Goal: Use online tool/utility: Utilize a website feature to perform a specific function

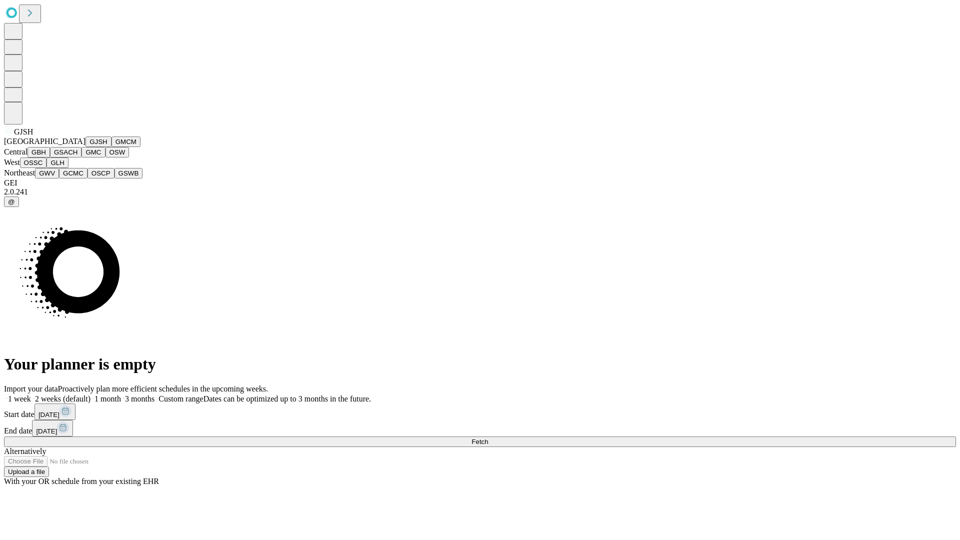
click at [85, 147] on button "GJSH" at bounding box center [98, 141] width 26 height 10
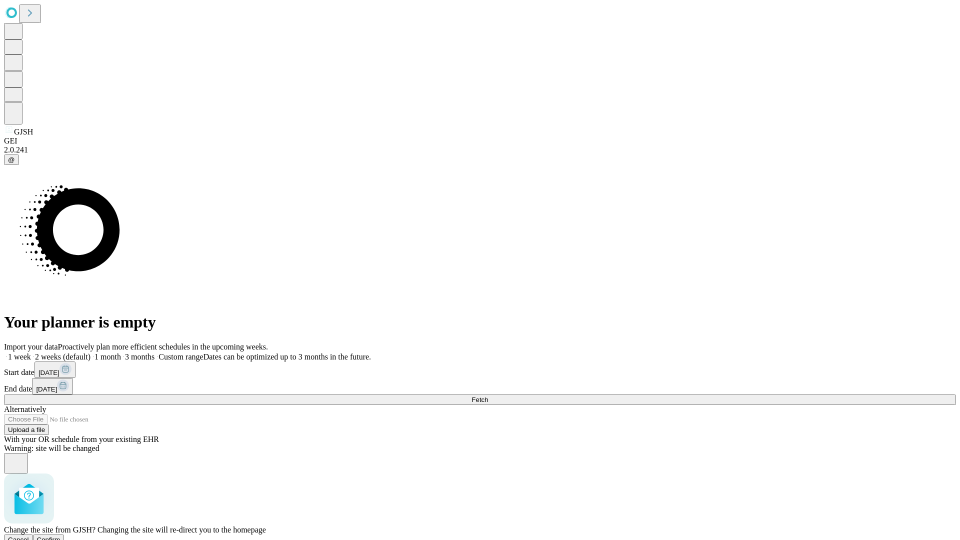
click at [60, 536] on span "Confirm" at bounding box center [48, 539] width 23 height 7
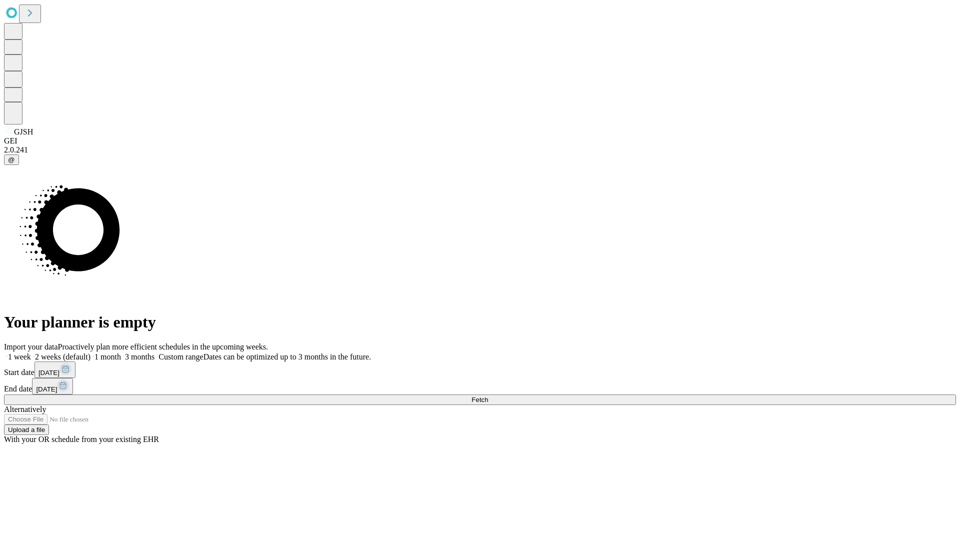
click at [90, 352] on label "2 weeks (default)" at bounding box center [60, 356] width 59 height 8
click at [488, 396] on span "Fetch" at bounding box center [479, 399] width 16 height 7
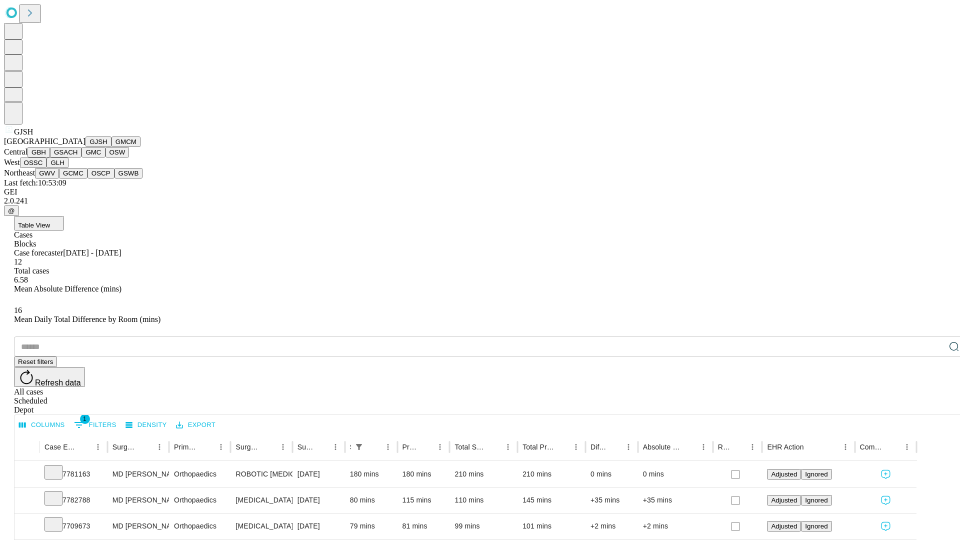
click at [111, 147] on button "GMCM" at bounding box center [125, 141] width 29 height 10
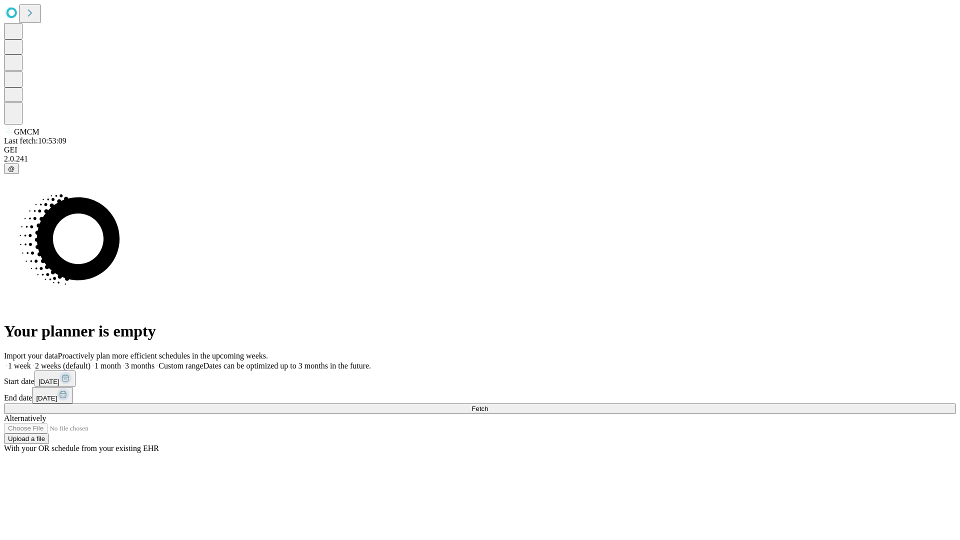
click at [90, 361] on label "2 weeks (default)" at bounding box center [60, 365] width 59 height 8
click at [488, 405] on span "Fetch" at bounding box center [479, 408] width 16 height 7
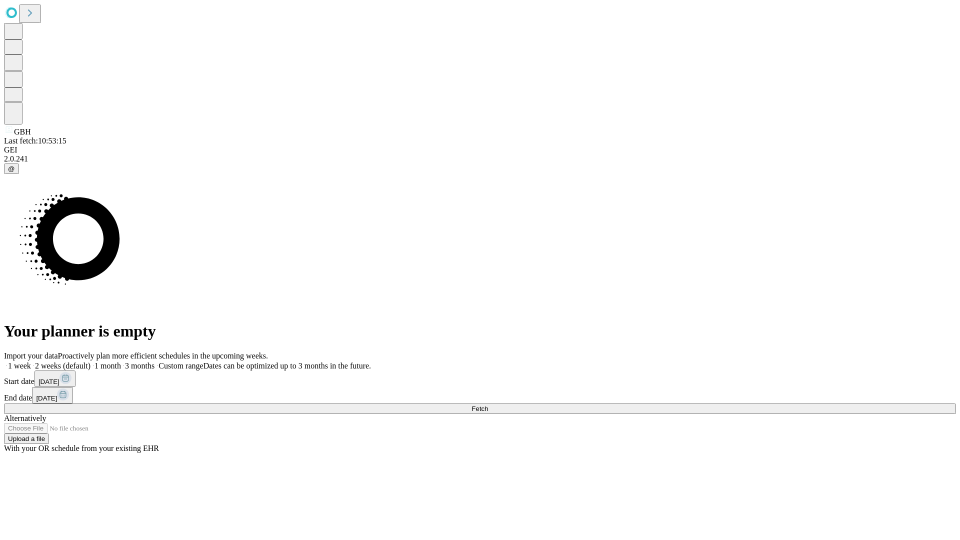
click at [90, 361] on label "2 weeks (default)" at bounding box center [60, 365] width 59 height 8
click at [488, 405] on span "Fetch" at bounding box center [479, 408] width 16 height 7
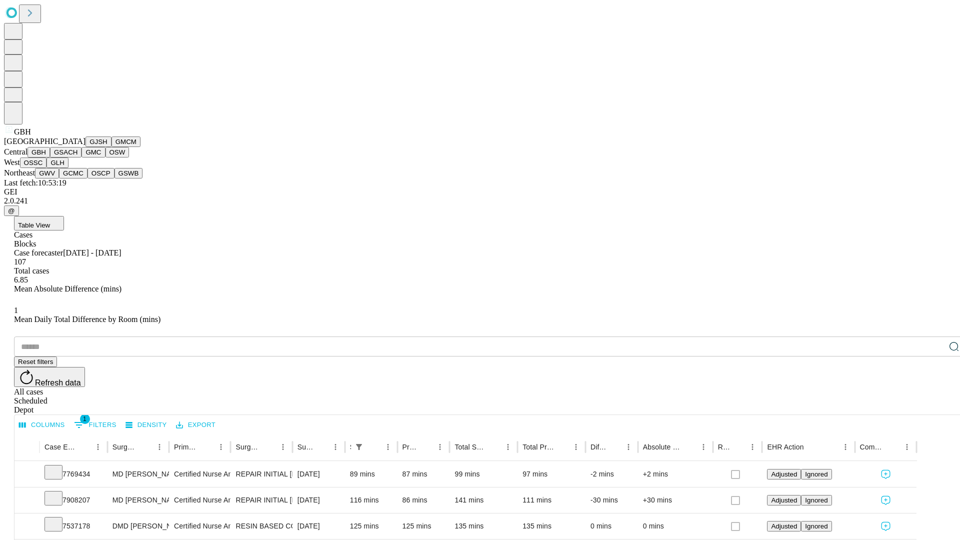
click at [77, 157] on button "GSACH" at bounding box center [65, 152] width 31 height 10
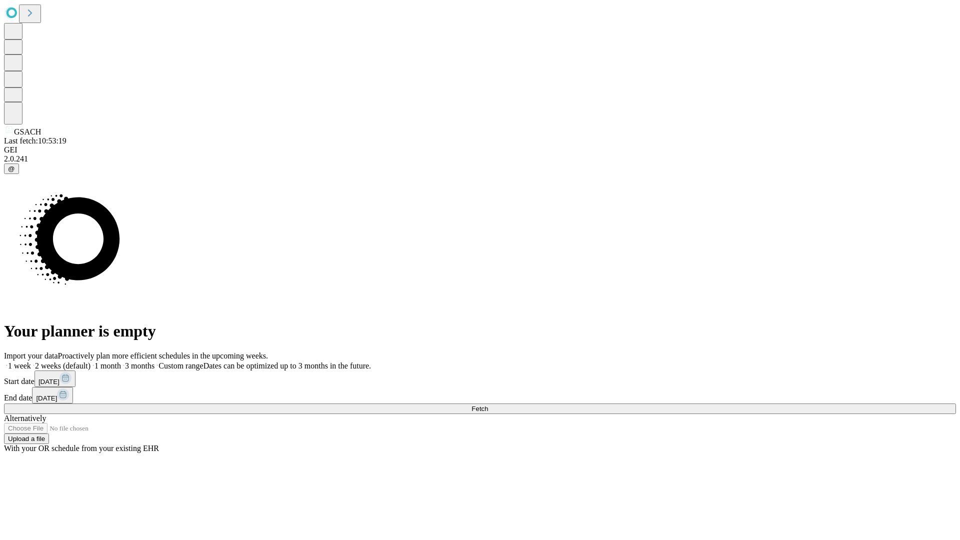
click at [90, 361] on label "2 weeks (default)" at bounding box center [60, 365] width 59 height 8
click at [488, 405] on span "Fetch" at bounding box center [479, 408] width 16 height 7
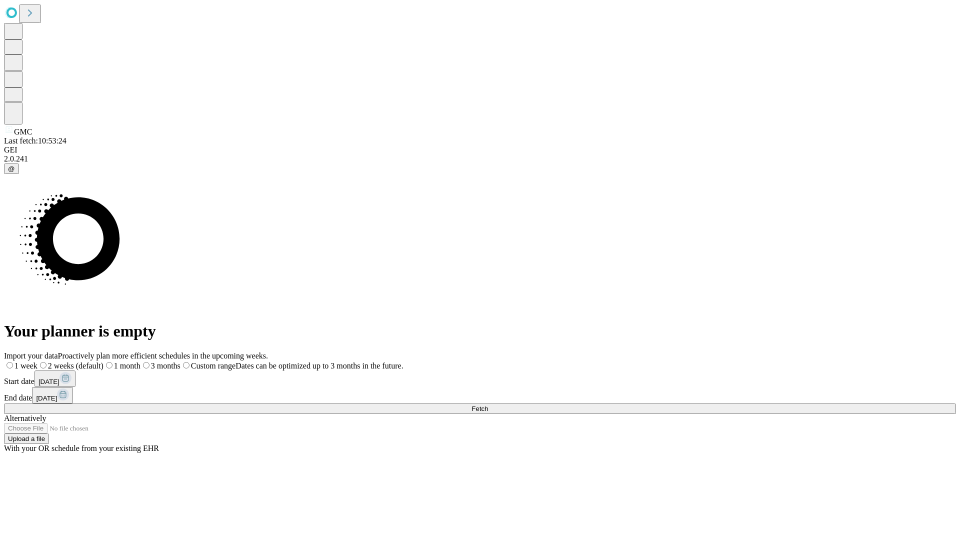
click at [103, 361] on label "2 weeks (default)" at bounding box center [70, 365] width 66 height 8
click at [488, 405] on span "Fetch" at bounding box center [479, 408] width 16 height 7
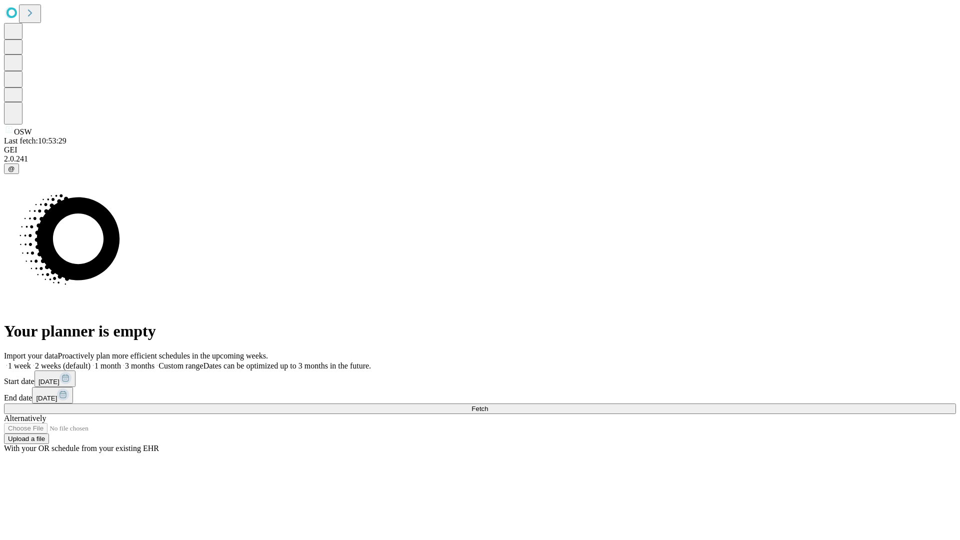
click at [90, 361] on label "2 weeks (default)" at bounding box center [60, 365] width 59 height 8
click at [488, 405] on span "Fetch" at bounding box center [479, 408] width 16 height 7
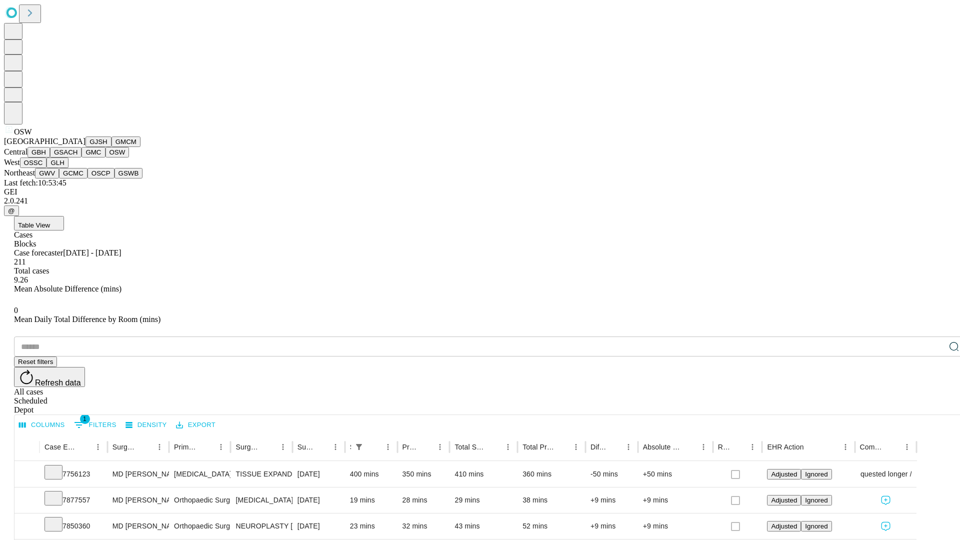
click at [47, 168] on button "OSSC" at bounding box center [33, 162] width 27 height 10
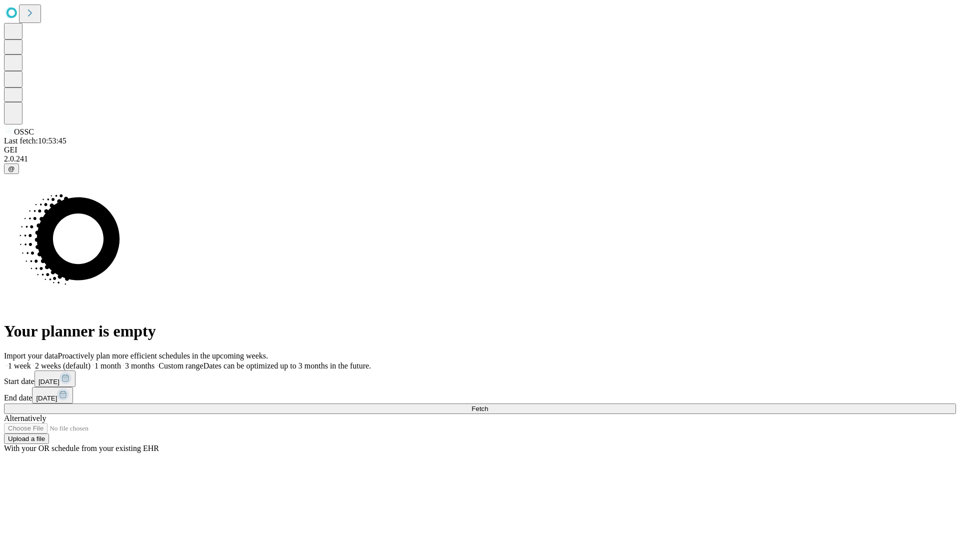
click at [90, 361] on label "2 weeks (default)" at bounding box center [60, 365] width 59 height 8
click at [488, 405] on span "Fetch" at bounding box center [479, 408] width 16 height 7
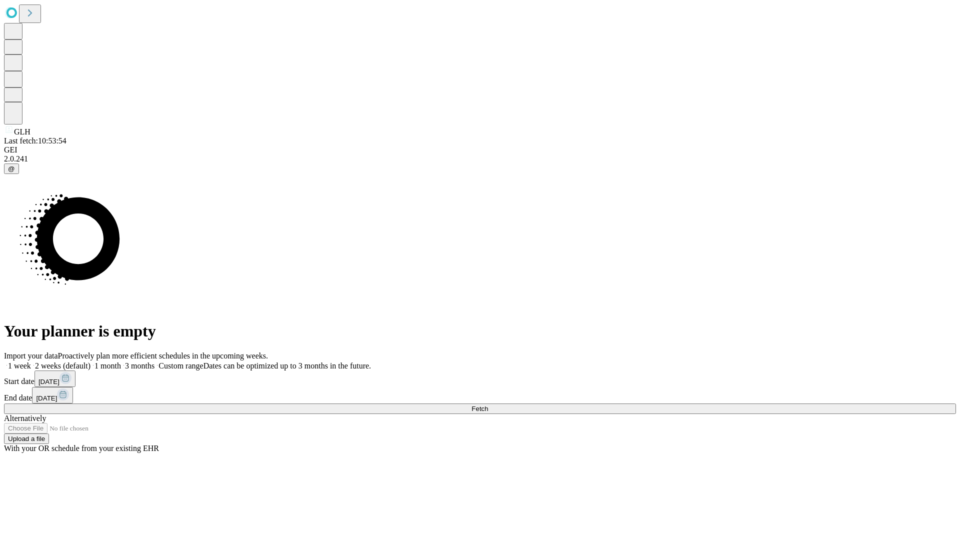
click at [90, 361] on label "2 weeks (default)" at bounding box center [60, 365] width 59 height 8
click at [488, 405] on span "Fetch" at bounding box center [479, 408] width 16 height 7
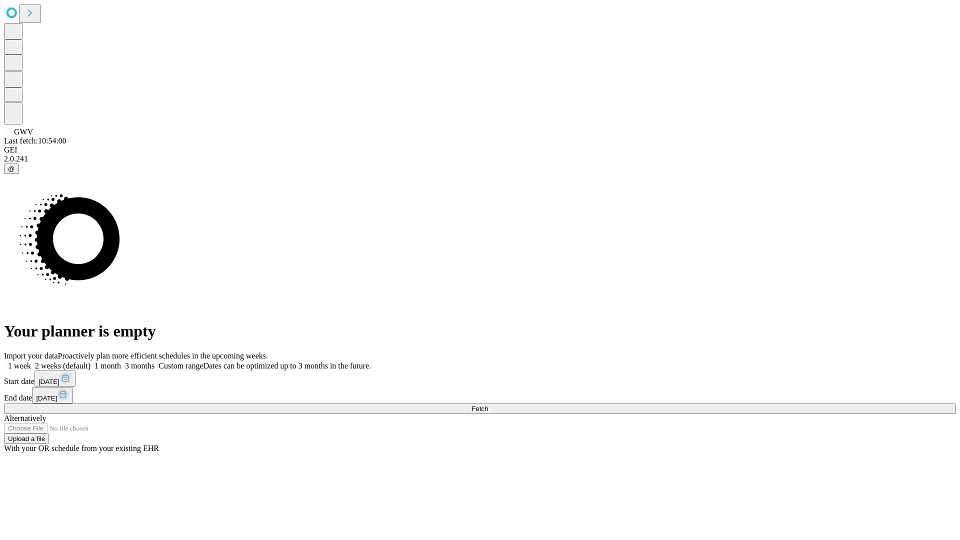
click at [90, 361] on label "2 weeks (default)" at bounding box center [60, 365] width 59 height 8
click at [488, 405] on span "Fetch" at bounding box center [479, 408] width 16 height 7
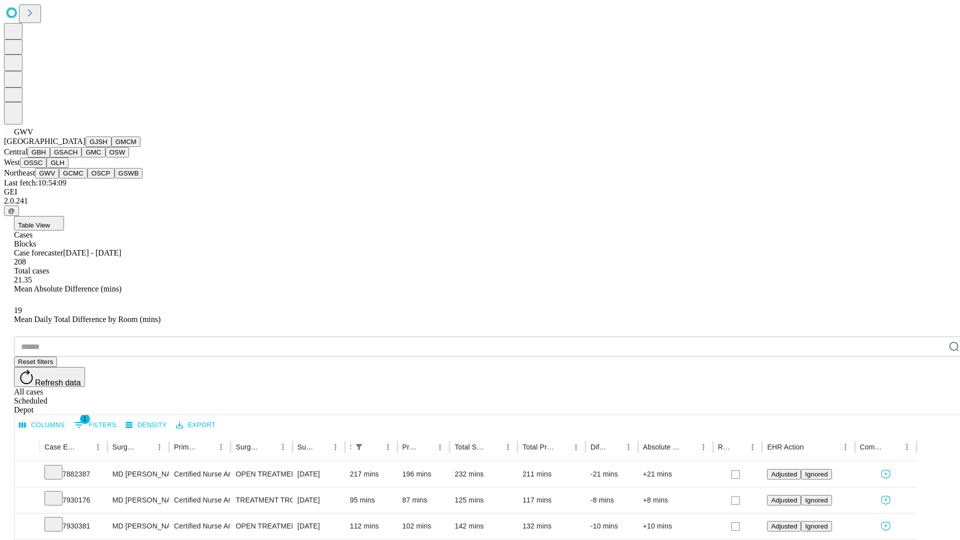
click at [77, 178] on button "GCMC" at bounding box center [73, 173] width 28 height 10
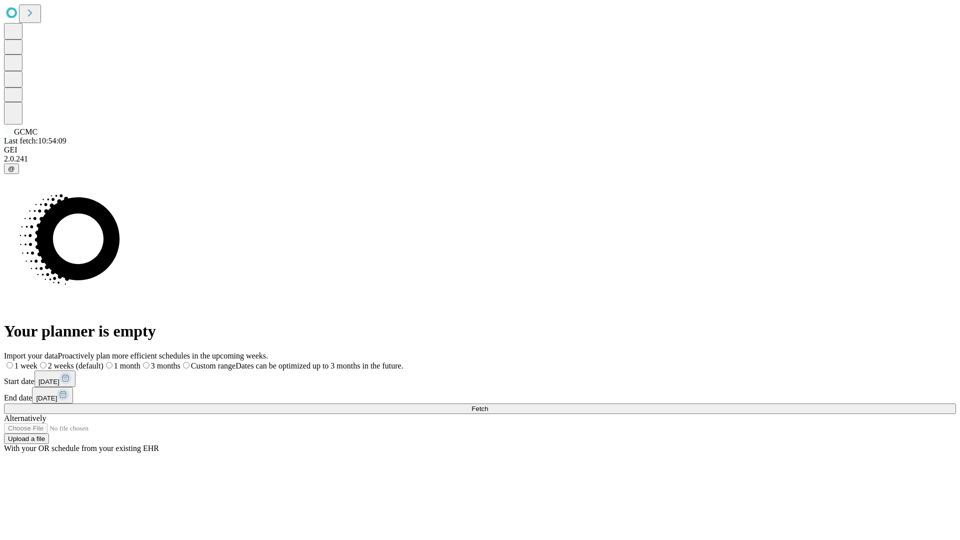
click at [103, 361] on label "2 weeks (default)" at bounding box center [70, 365] width 66 height 8
click at [488, 405] on span "Fetch" at bounding box center [479, 408] width 16 height 7
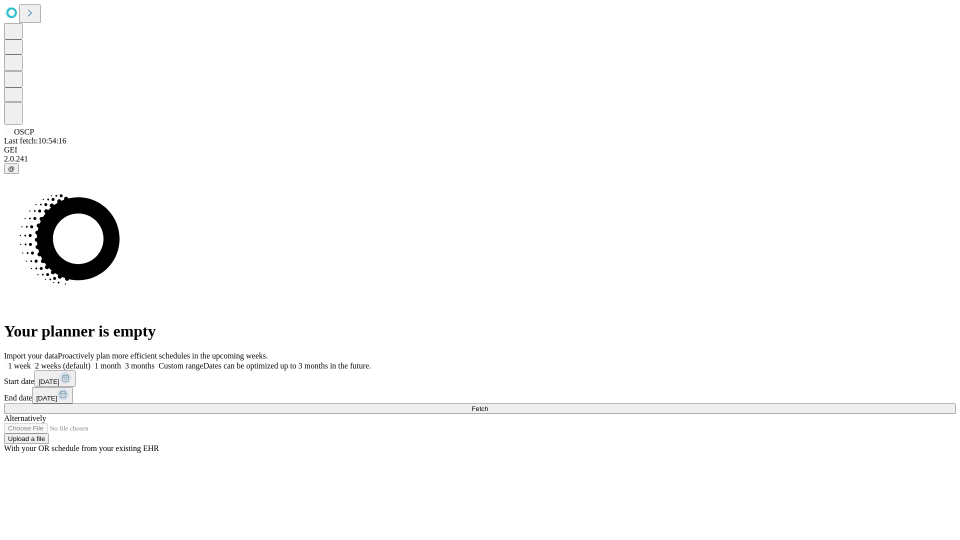
click at [488, 405] on span "Fetch" at bounding box center [479, 408] width 16 height 7
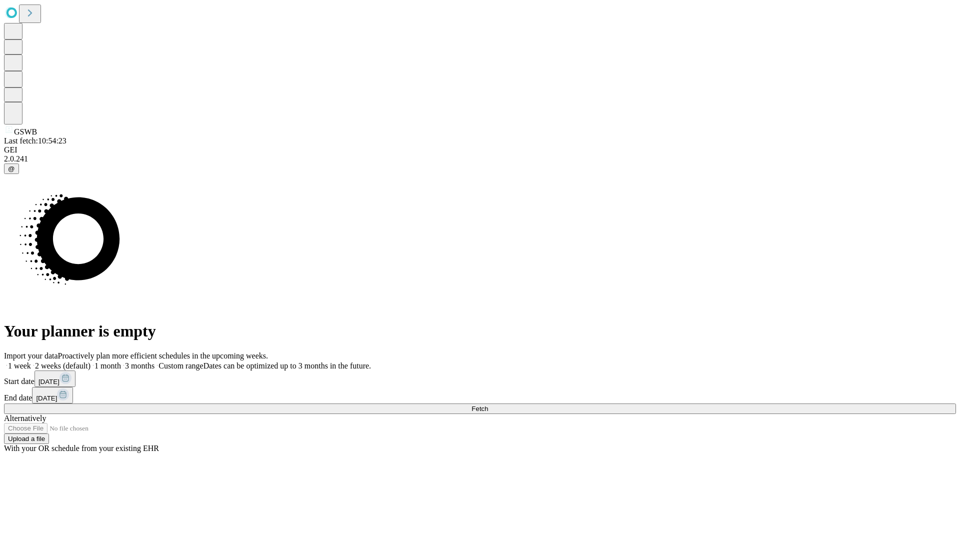
click at [488, 405] on span "Fetch" at bounding box center [479, 408] width 16 height 7
